Goal: Contribute content

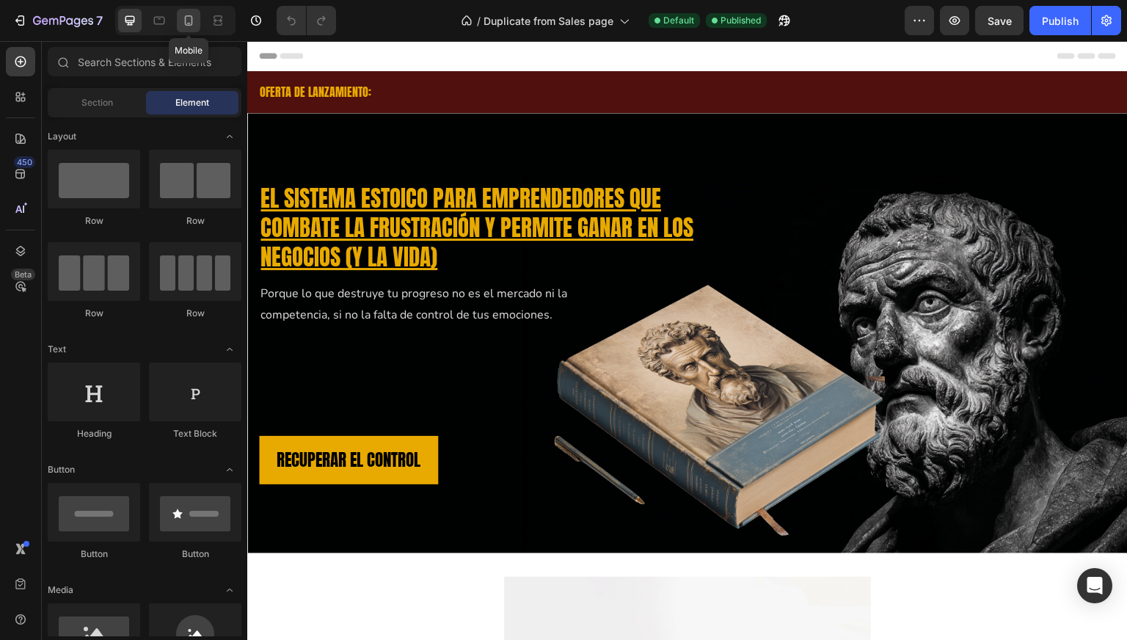
click at [189, 21] on icon at bounding box center [188, 20] width 15 height 15
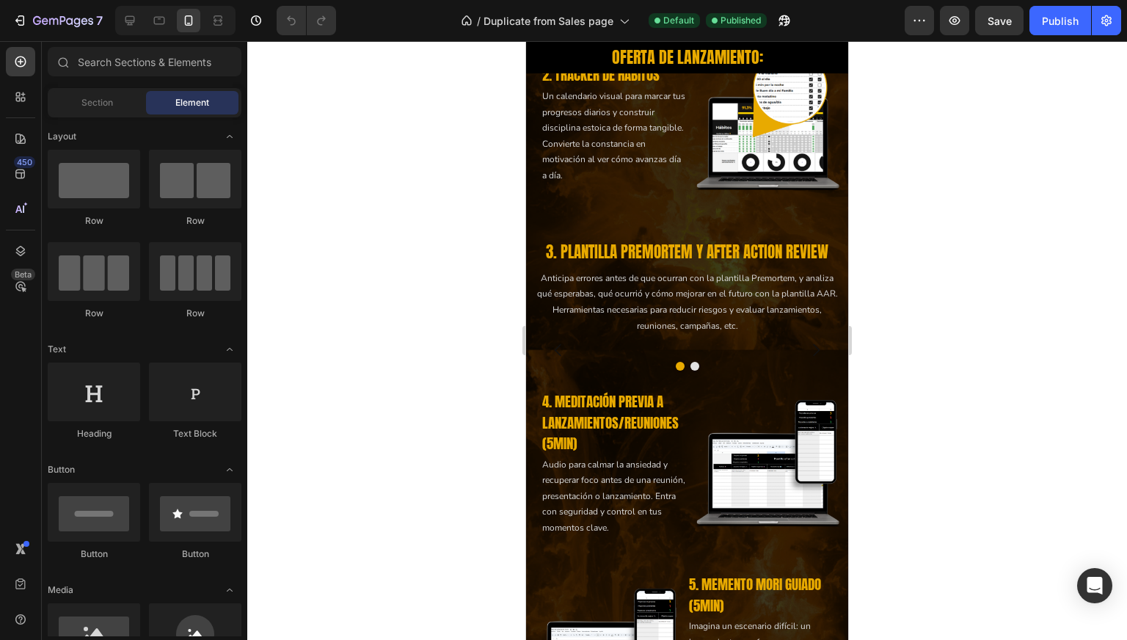
scroll to position [2522, 0]
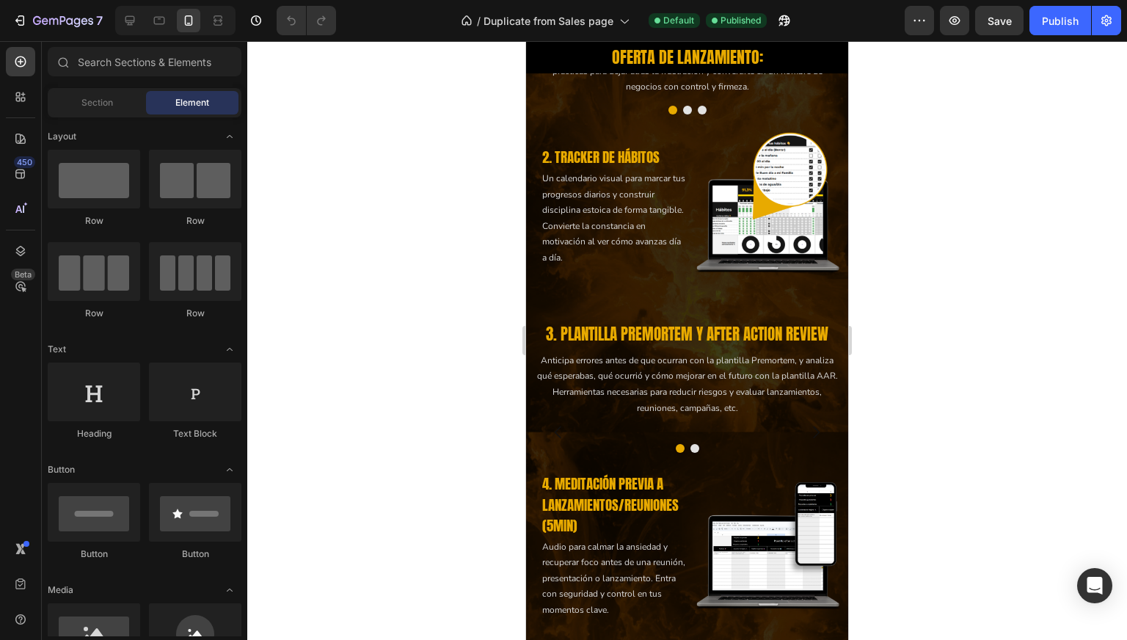
drag, startPoint x: 844, startPoint y: 63, endPoint x: 1318, endPoint y: 48, distance: 474.4
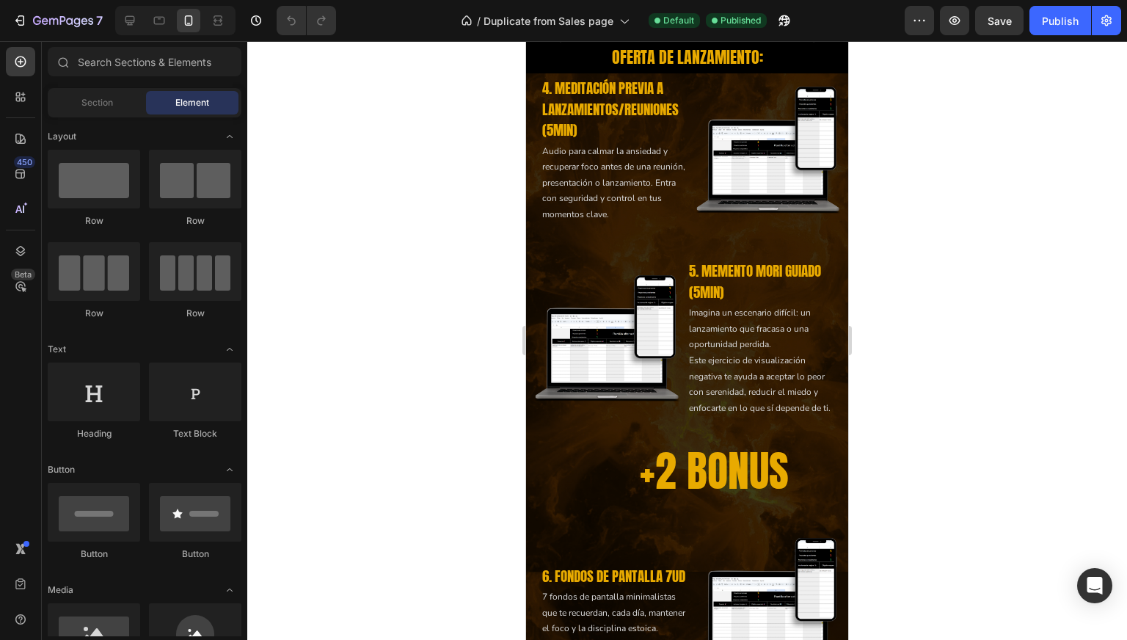
scroll to position [3220, 0]
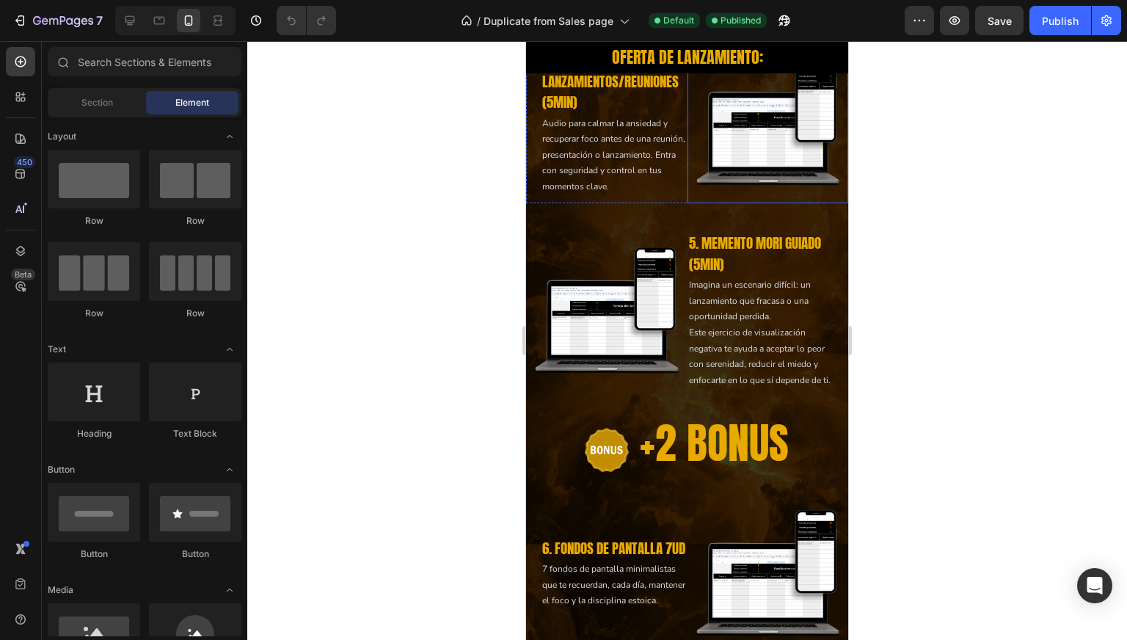
click at [758, 203] on img at bounding box center [768, 122] width 161 height 161
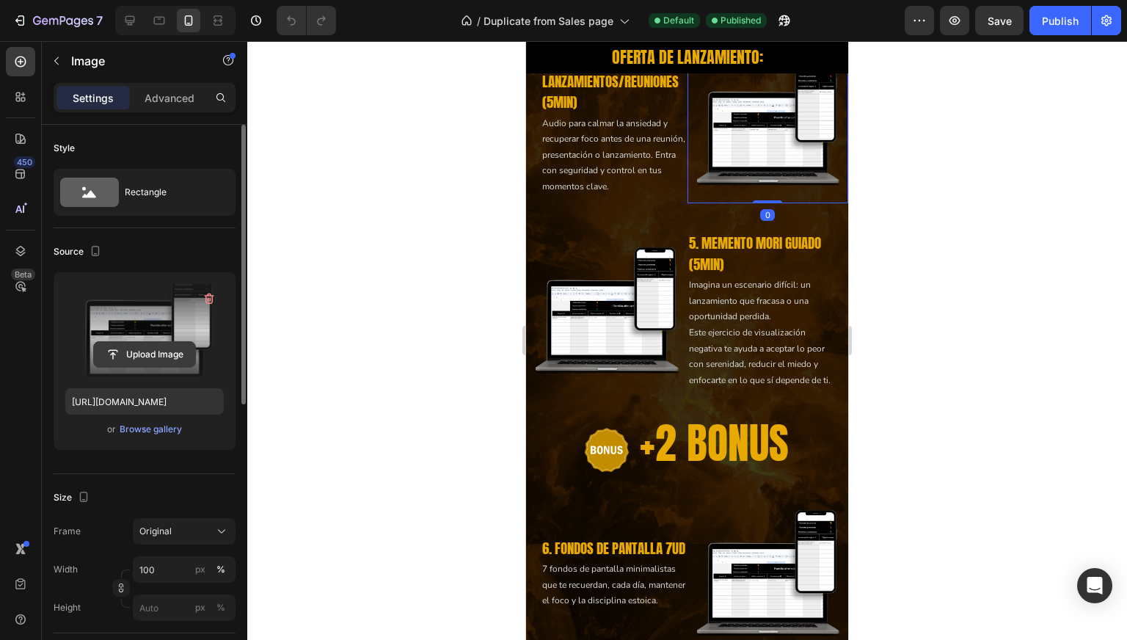
click at [149, 344] on input "file" at bounding box center [144, 354] width 101 height 25
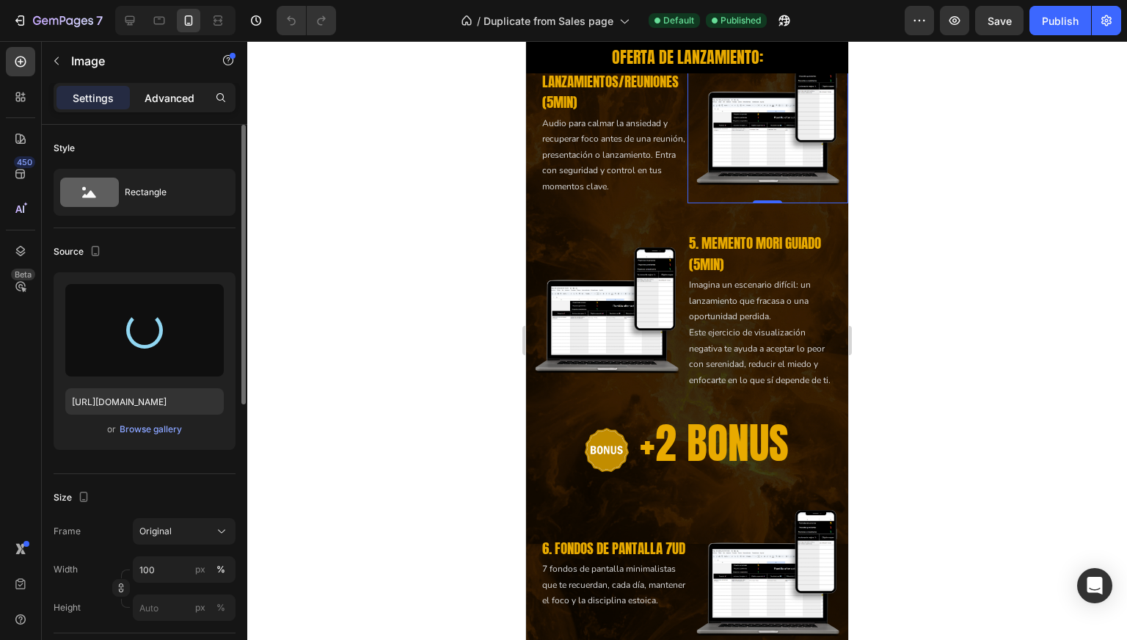
type input "[URL][DOMAIN_NAME]"
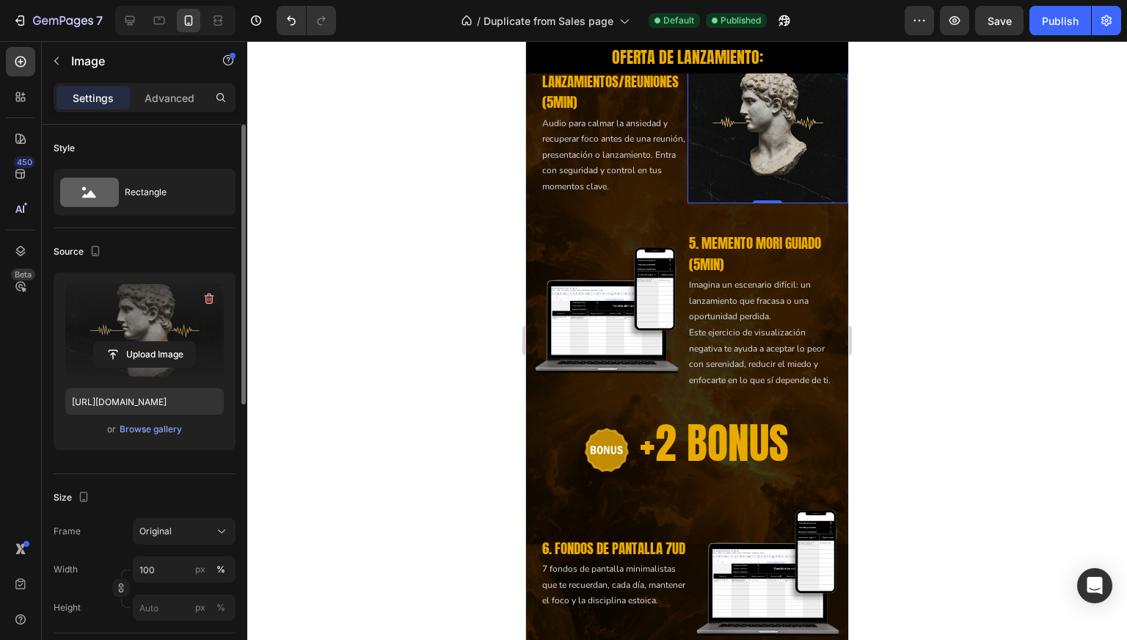
click at [365, 94] on div at bounding box center [687, 340] width 880 height 599
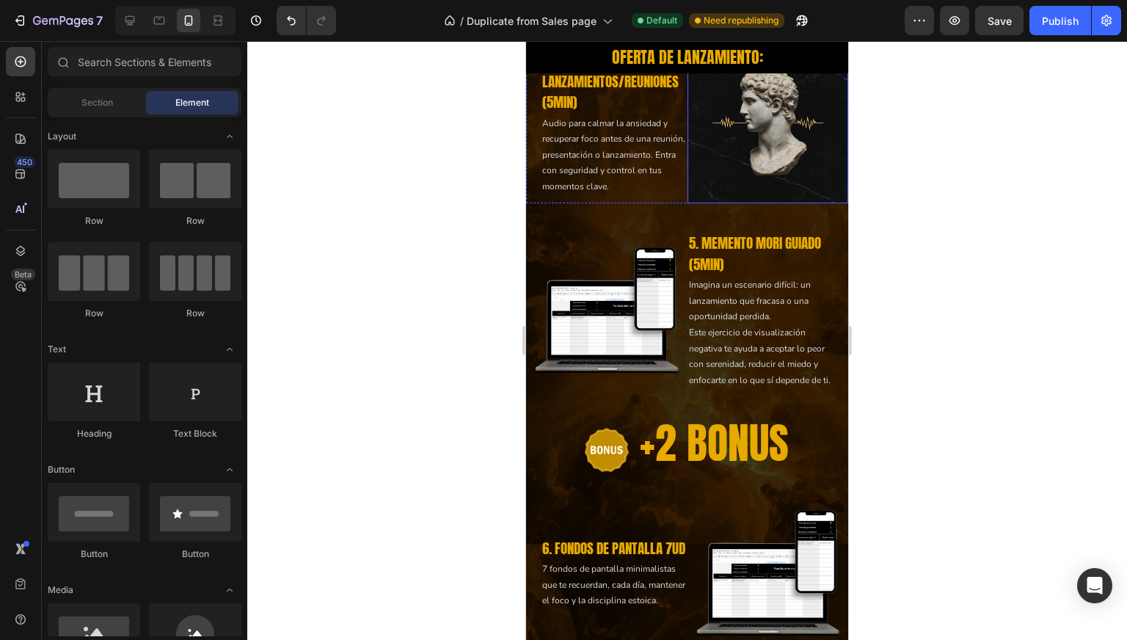
click at [727, 203] on img at bounding box center [768, 122] width 161 height 161
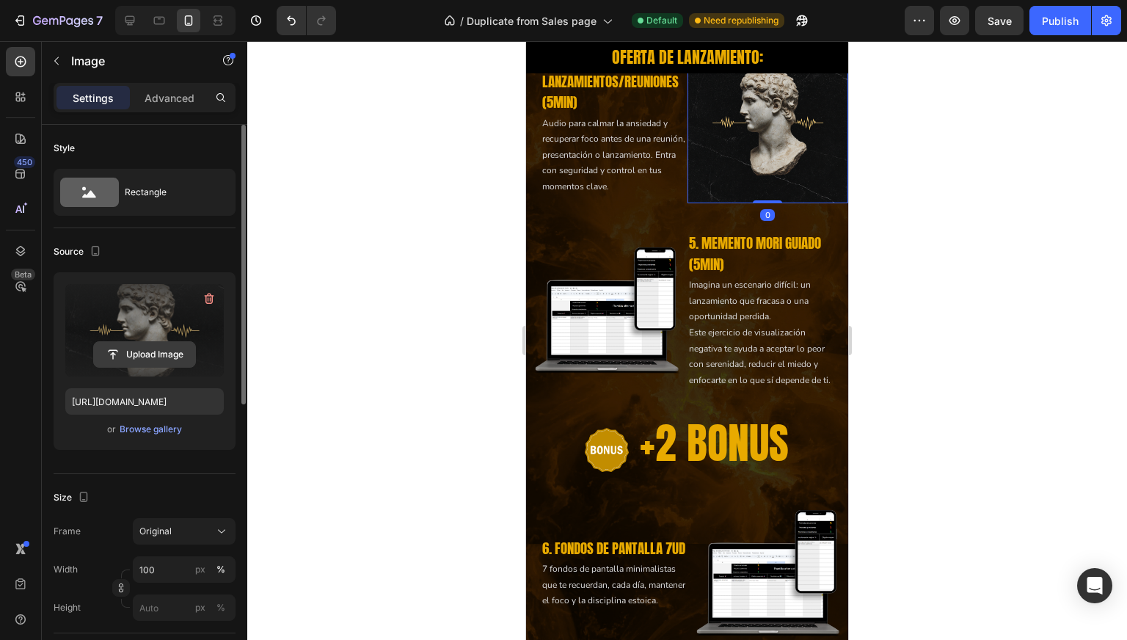
click at [157, 348] on input "file" at bounding box center [144, 354] width 101 height 25
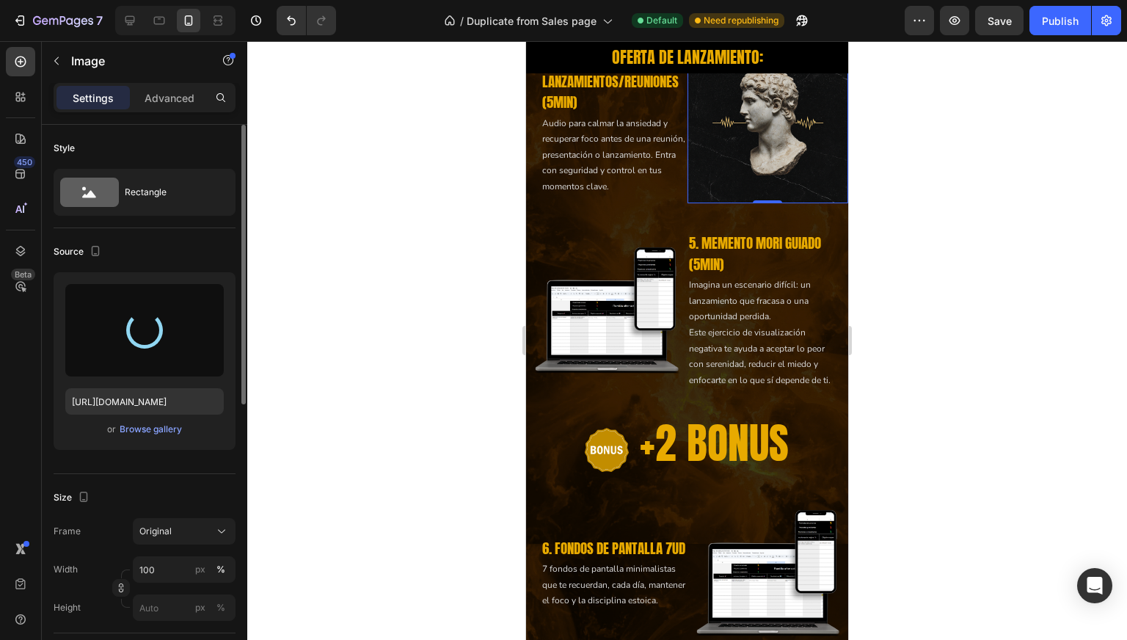
type input "[URL][DOMAIN_NAME]"
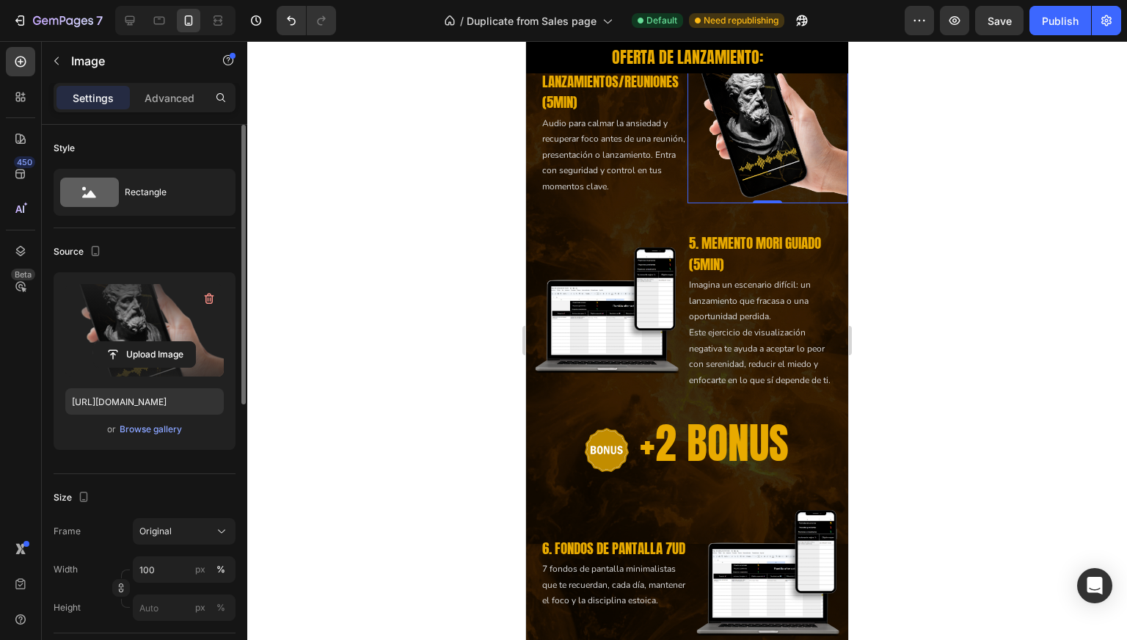
click at [316, 272] on div at bounding box center [687, 340] width 880 height 599
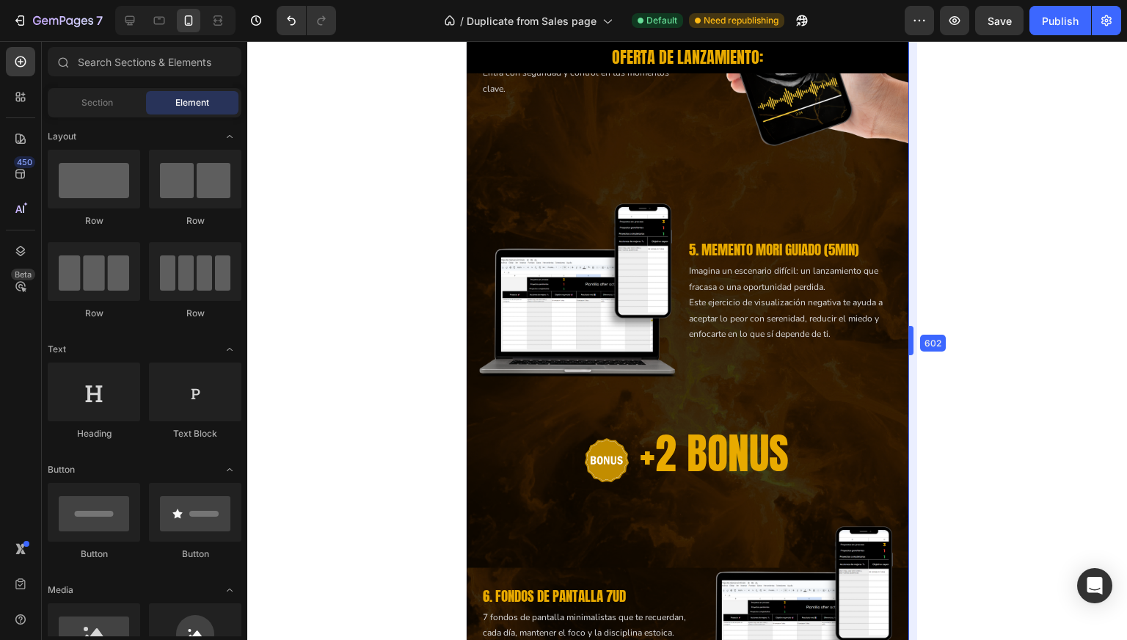
scroll to position [3461, 0]
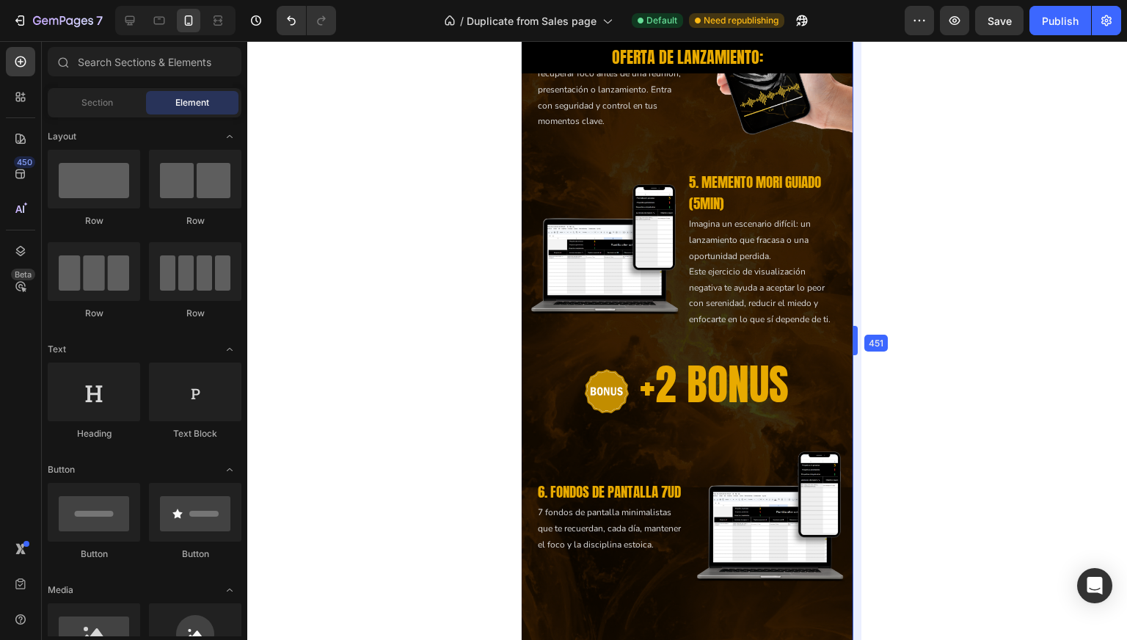
drag, startPoint x: 849, startPoint y: 342, endPoint x: 859, endPoint y: 344, distance: 10.4
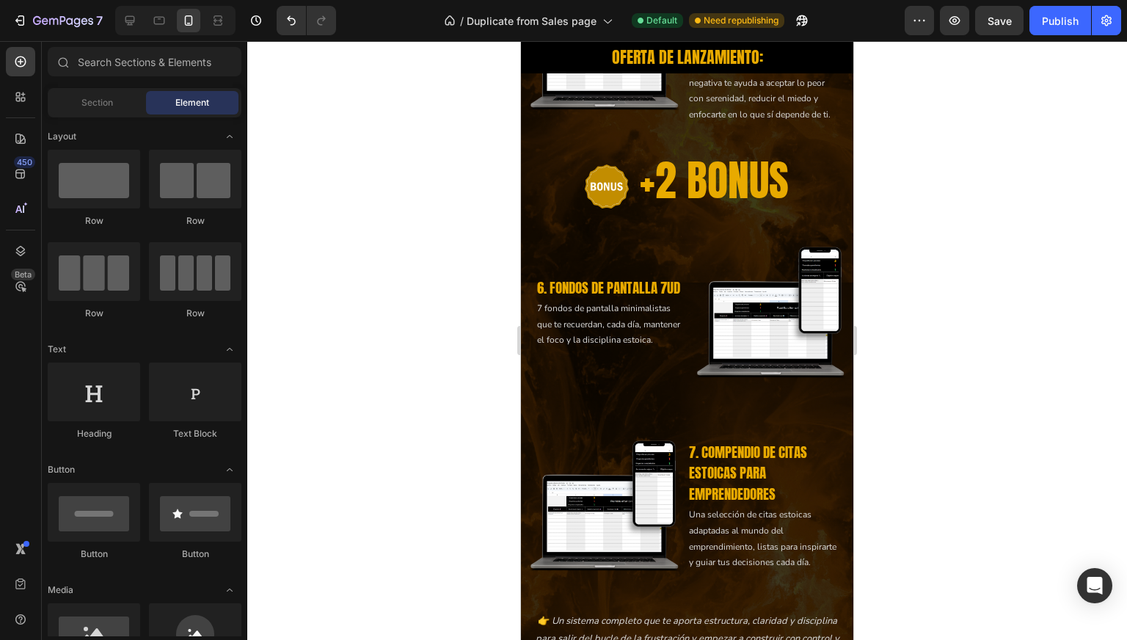
scroll to position [3522, 0]
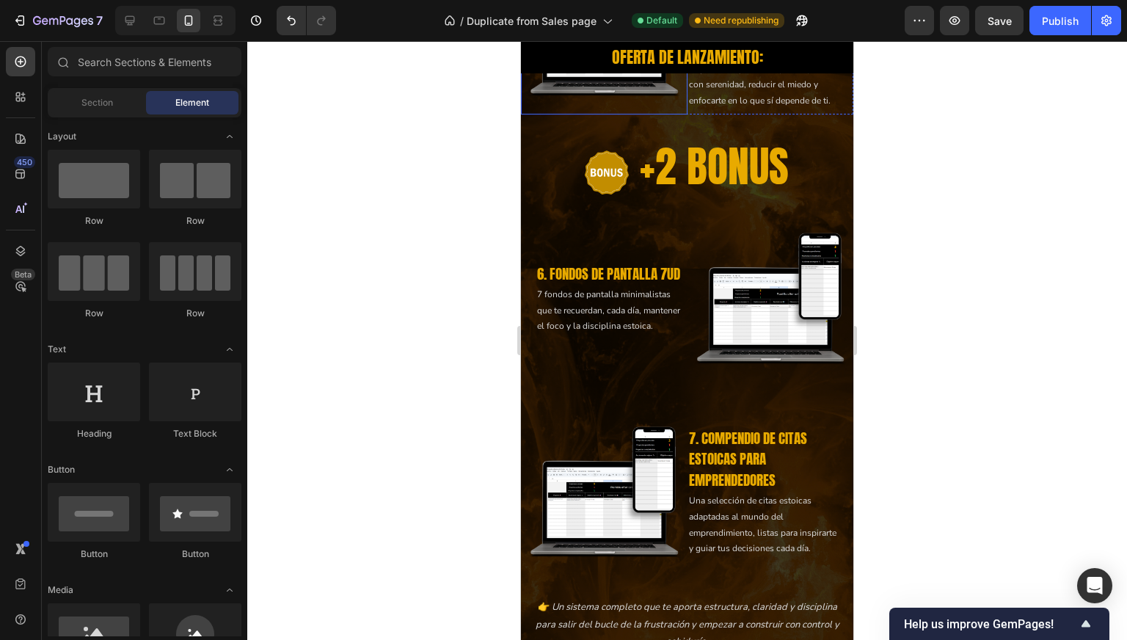
click at [599, 115] on img at bounding box center [604, 31] width 167 height 167
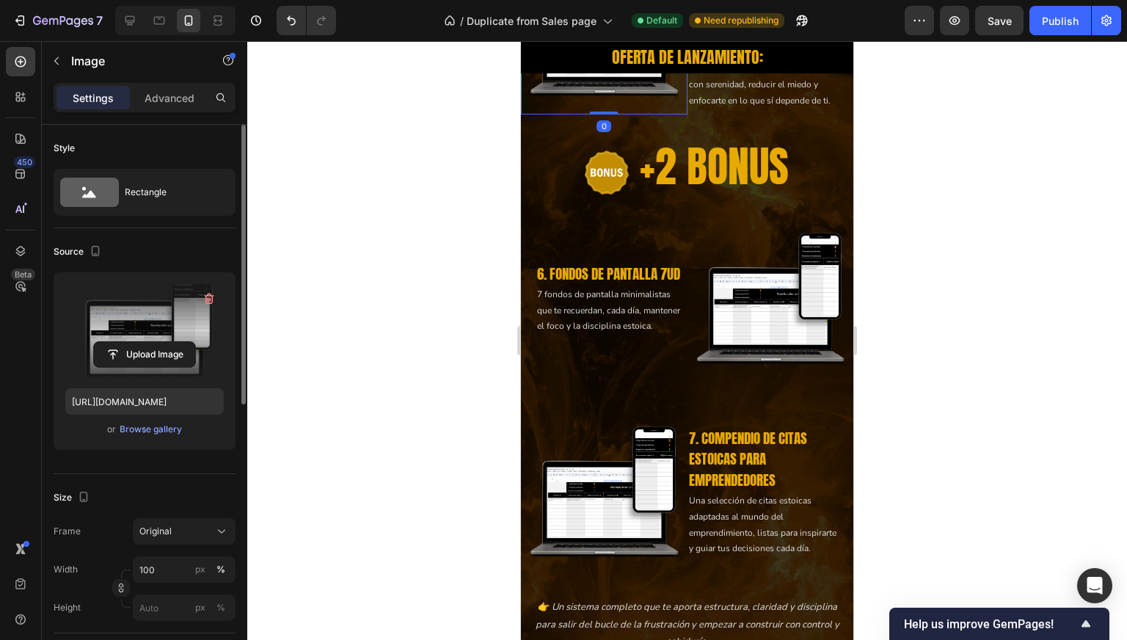
click at [148, 328] on label at bounding box center [144, 330] width 159 height 92
click at [148, 342] on input "file" at bounding box center [144, 354] width 101 height 25
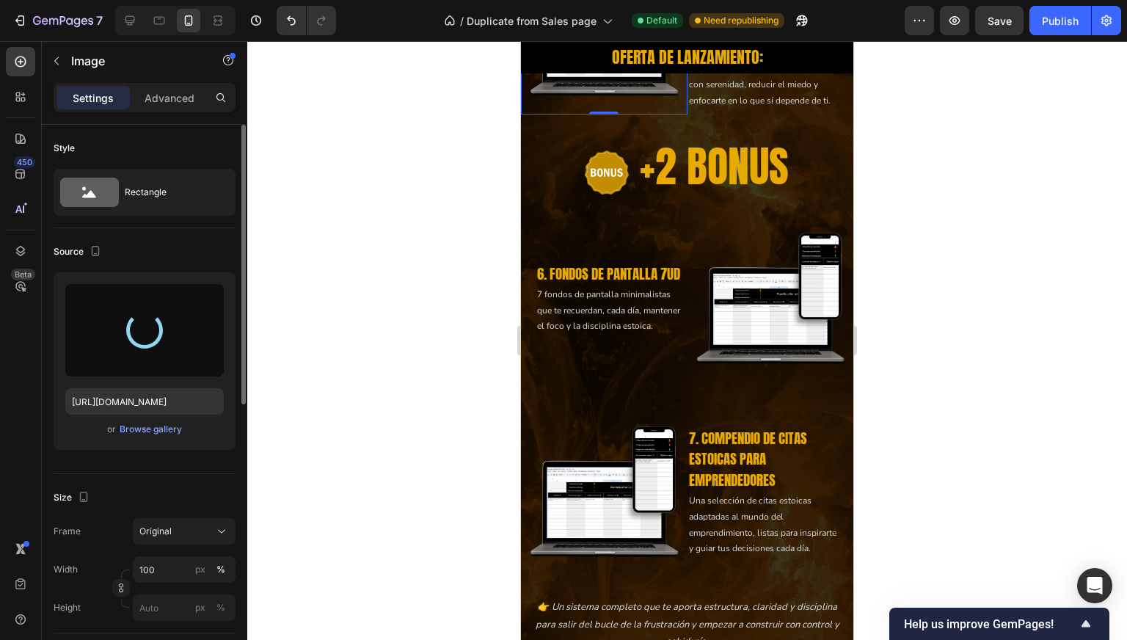
type input "[URL][DOMAIN_NAME]"
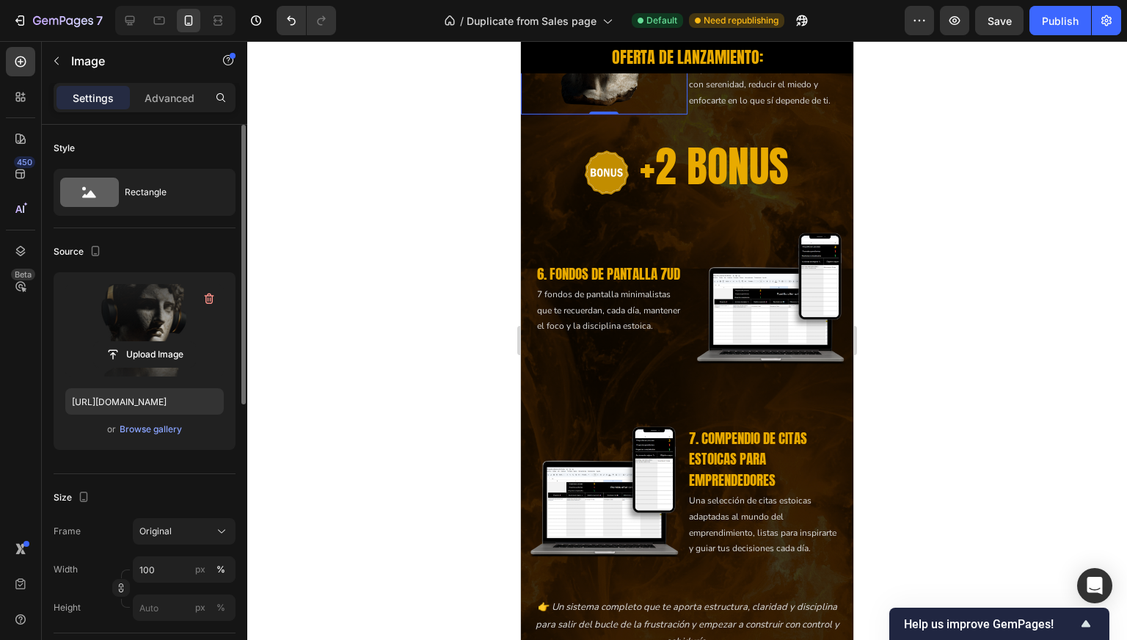
click at [479, 350] on div at bounding box center [687, 340] width 880 height 599
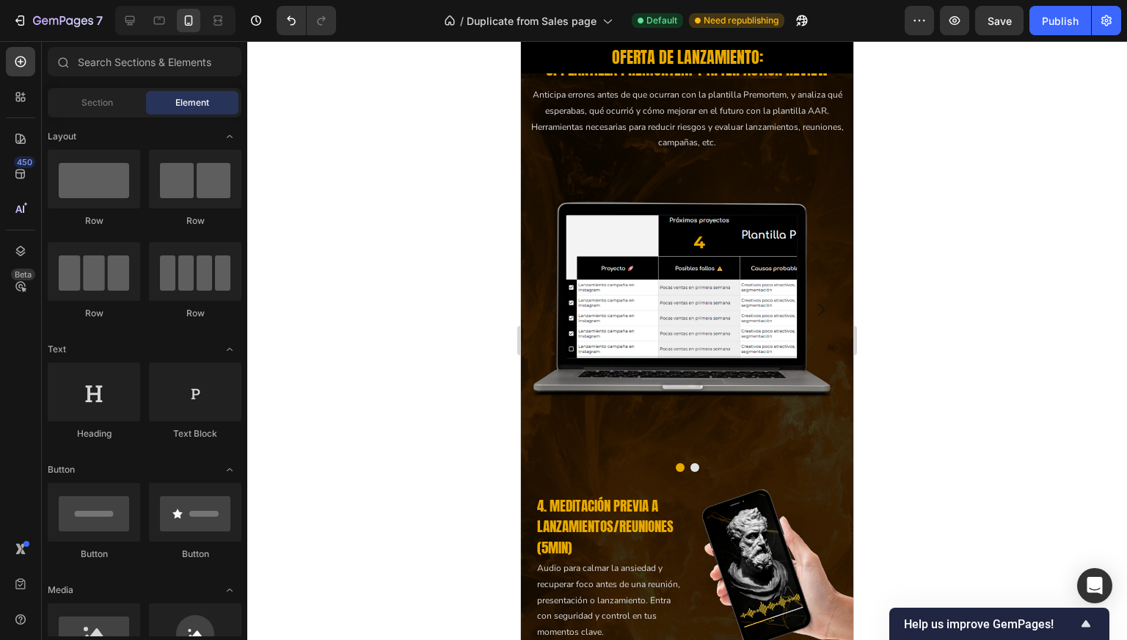
scroll to position [2905, 0]
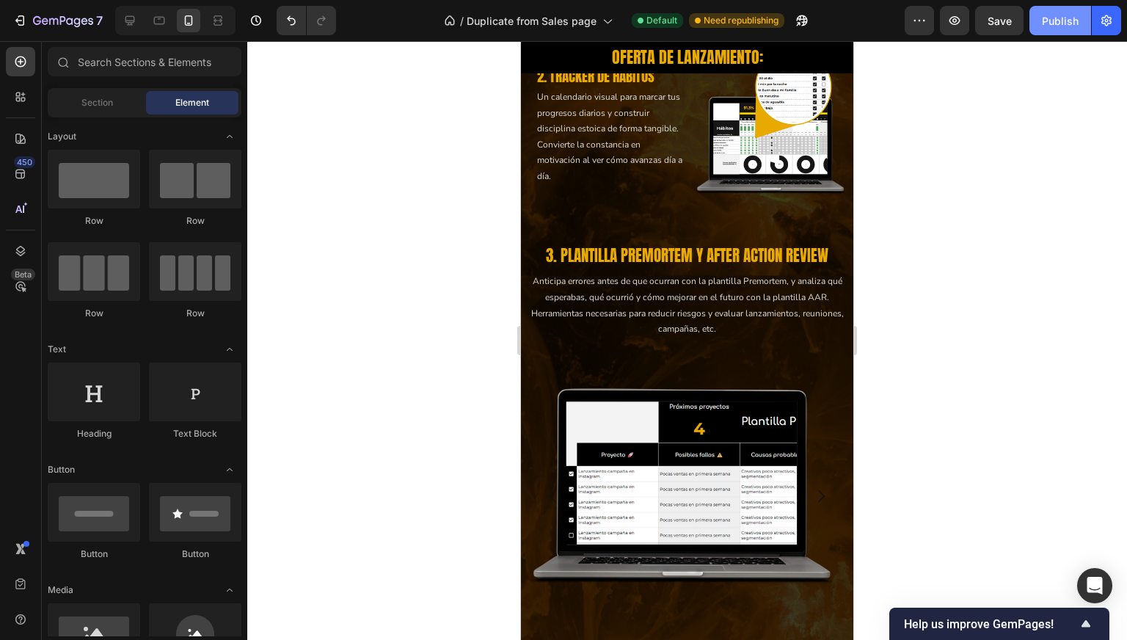
click at [1063, 16] on div "Publish" at bounding box center [1060, 20] width 37 height 15
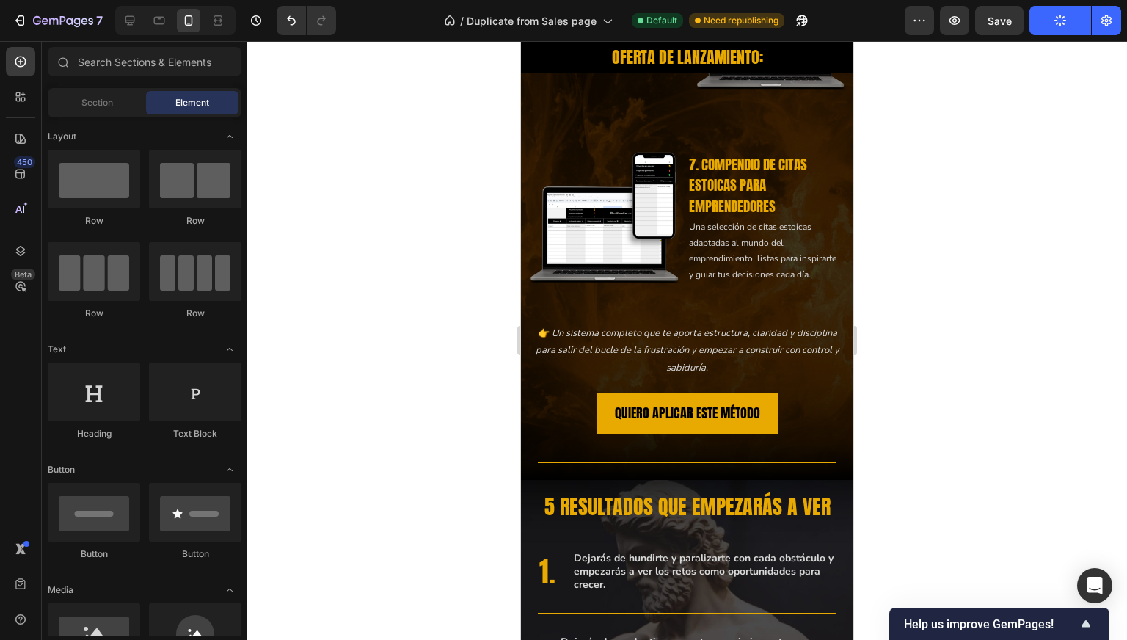
scroll to position [4182, 0]
